Goal: Task Accomplishment & Management: Manage account settings

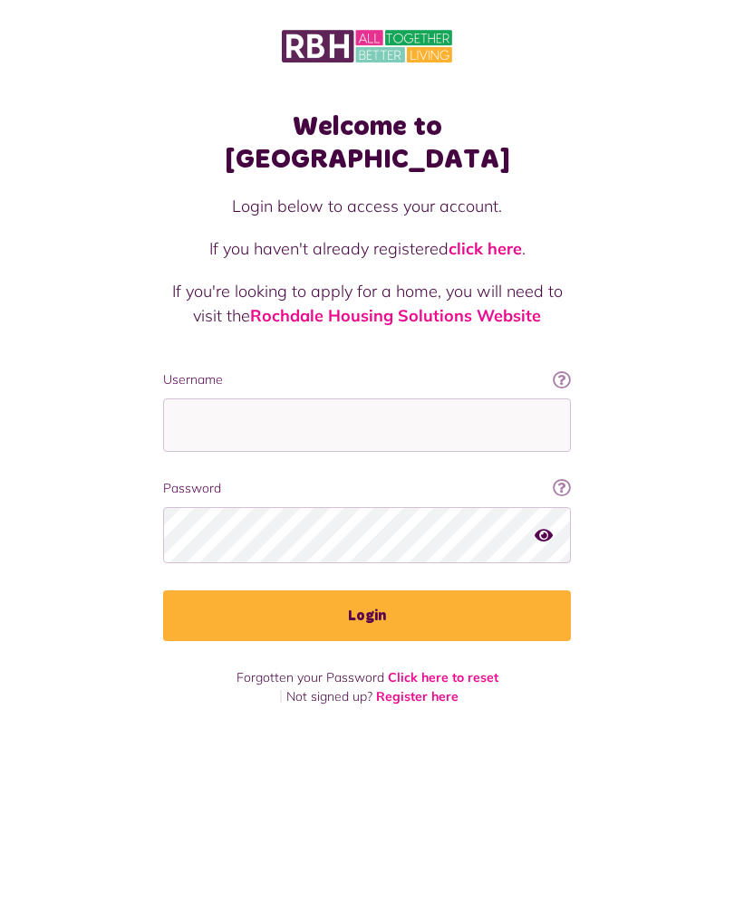
click at [210, 399] on input "Username" at bounding box center [367, 425] width 408 height 53
type input "**********"
click at [367, 591] on button "Login" at bounding box center [367, 616] width 408 height 51
click at [382, 601] on button "Login" at bounding box center [367, 616] width 408 height 51
click at [378, 591] on button "Login" at bounding box center [367, 616] width 408 height 51
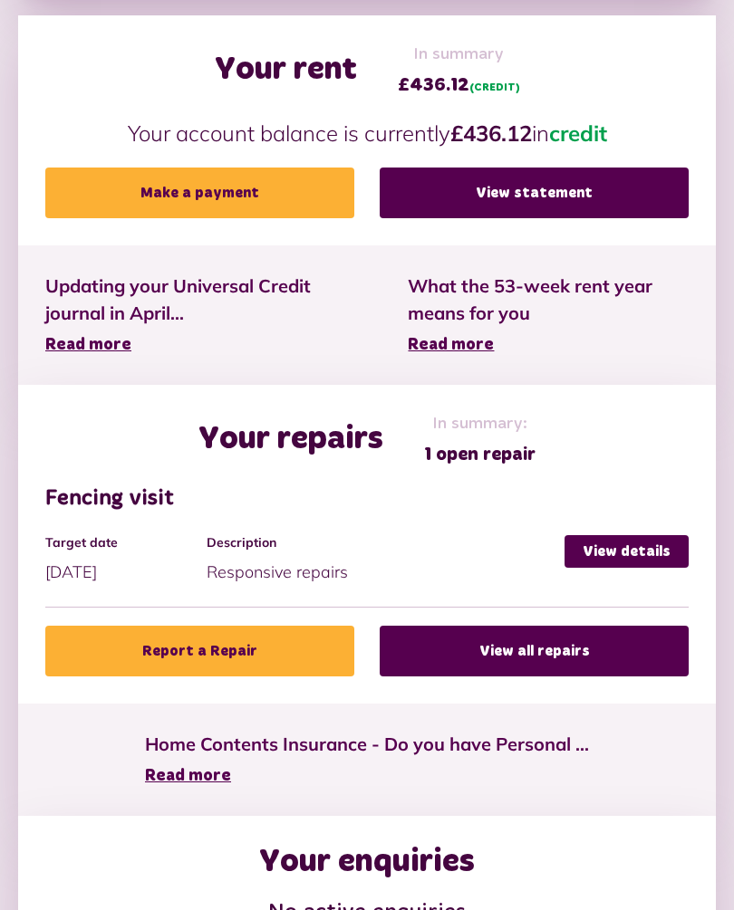
scroll to position [627, 0]
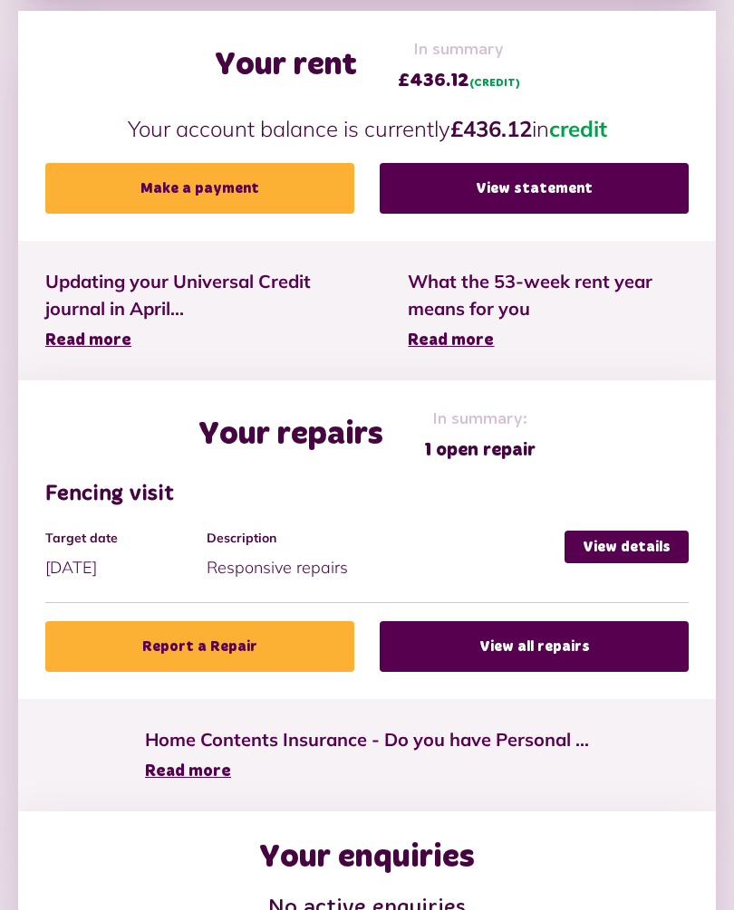
click at [621, 557] on link "View details" at bounding box center [626, 548] width 124 height 33
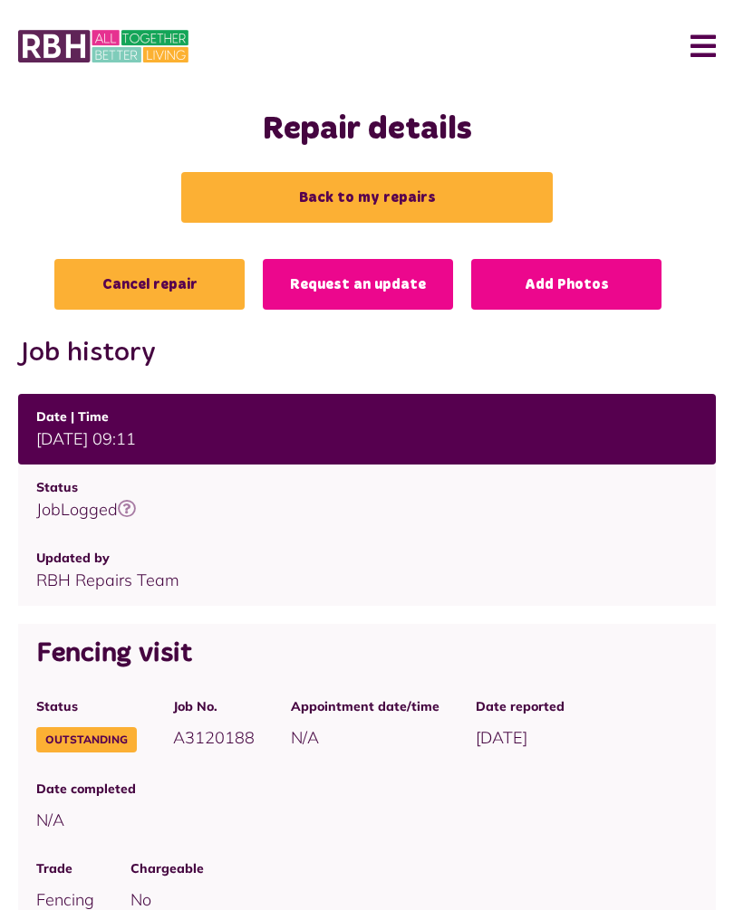
click at [698, 66] on button "Menu" at bounding box center [696, 46] width 39 height 56
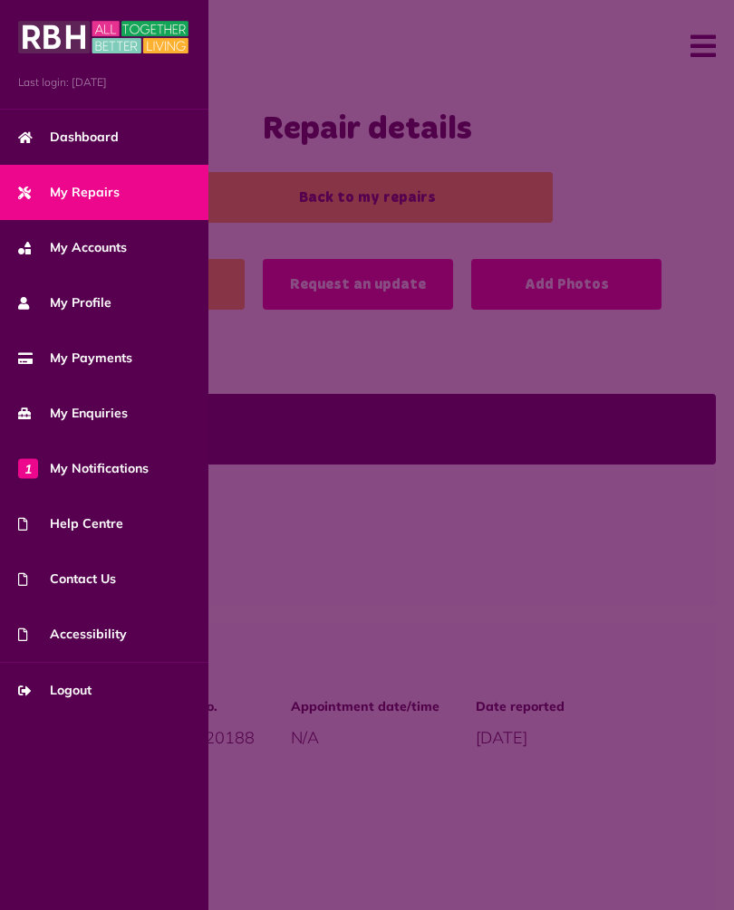
click at [90, 698] on span "Logout" at bounding box center [54, 690] width 73 height 19
